Goal: Information Seeking & Learning: Learn about a topic

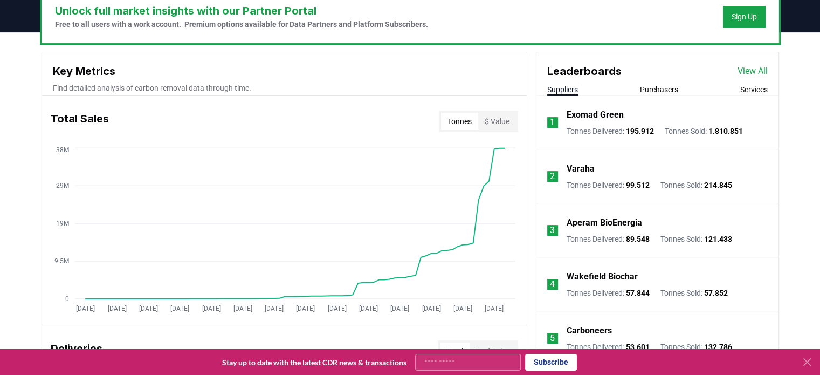
scroll to position [377, 0]
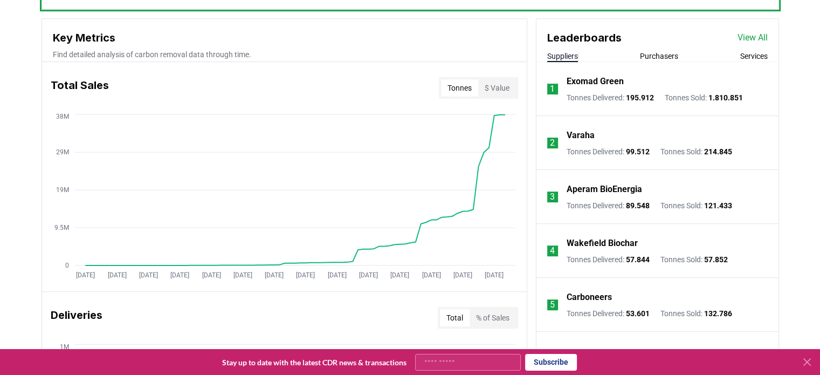
click at [559, 56] on button "Suppliers" at bounding box center [562, 56] width 31 height 11
click at [750, 38] on link "View All" at bounding box center [752, 37] width 30 height 13
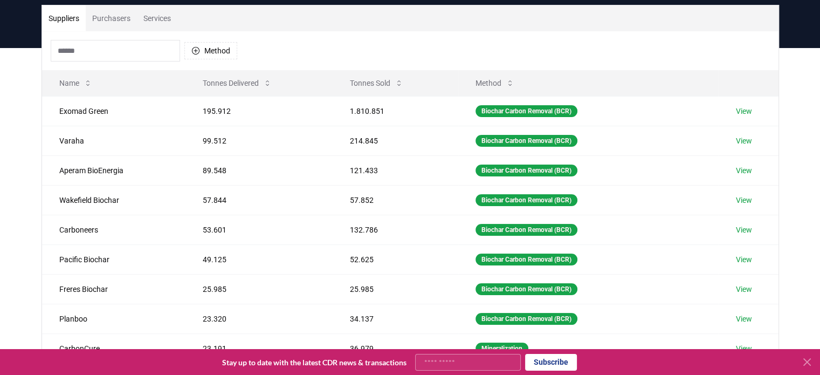
scroll to position [108, 0]
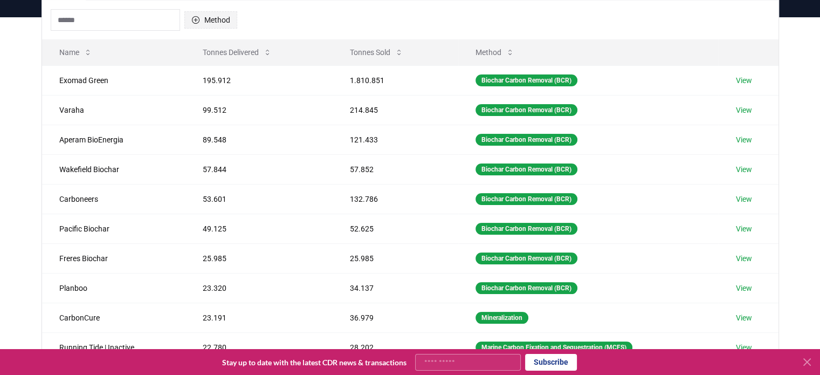
click at [219, 17] on button "Method" at bounding box center [210, 19] width 53 height 17
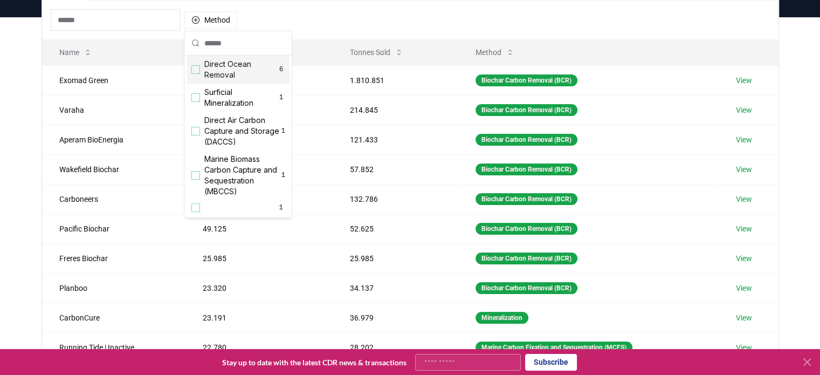
scroll to position [347, 0]
click at [343, 21] on div "Method" at bounding box center [410, 20] width 736 height 39
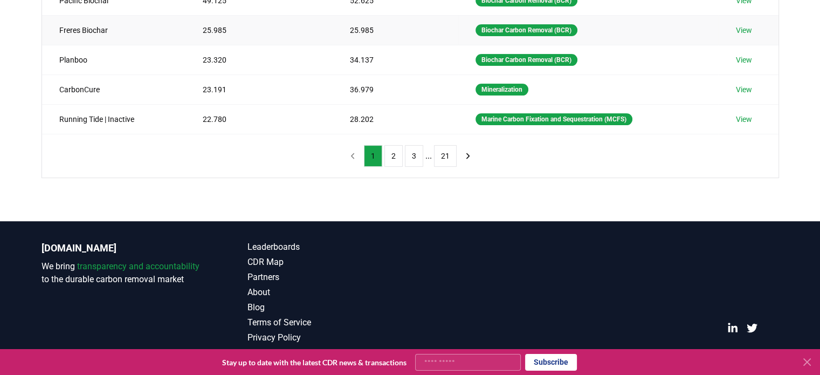
scroll to position [15, 0]
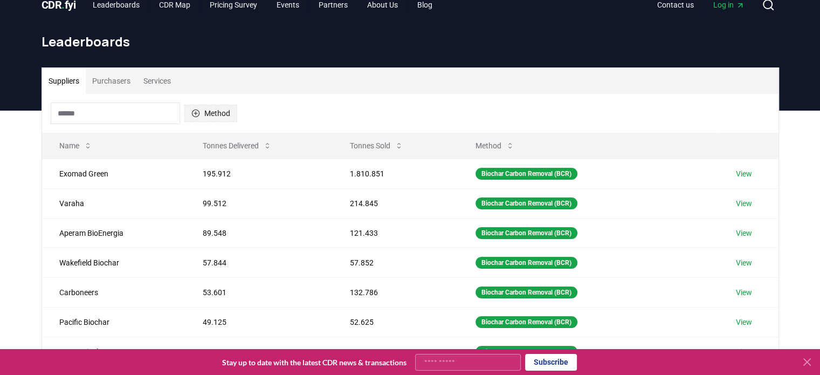
click at [206, 112] on button "Method" at bounding box center [210, 113] width 53 height 17
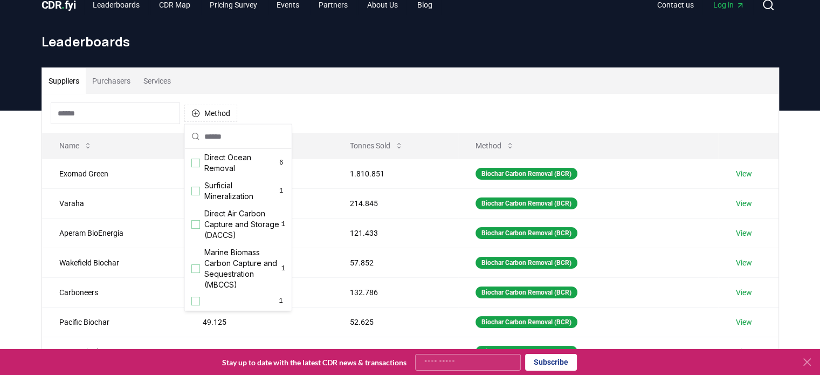
scroll to position [347, 0]
click at [333, 107] on div "Method" at bounding box center [410, 113] width 736 height 39
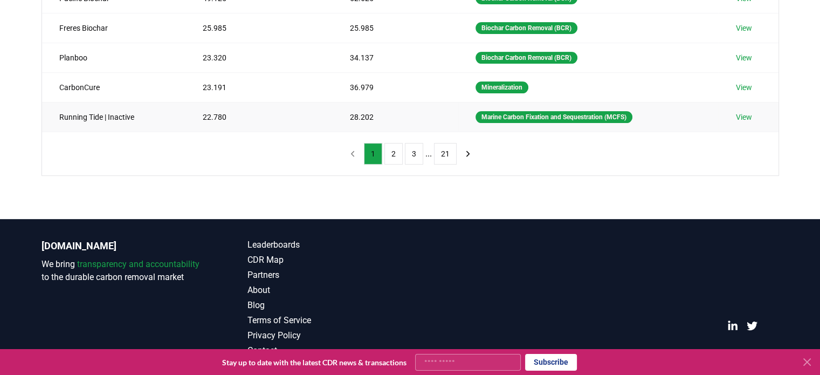
scroll to position [0, 0]
